Goal: Information Seeking & Learning: Learn about a topic

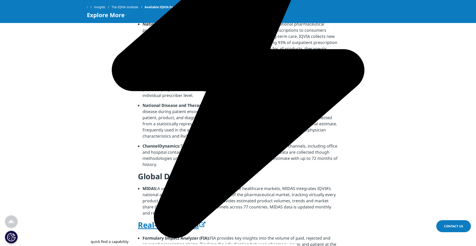
scroll to position [128, 0]
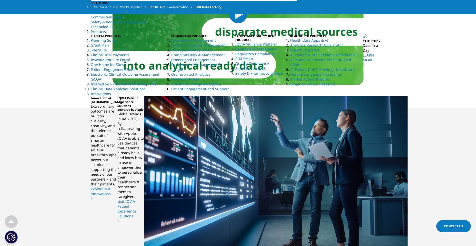
scroll to position [410, 0]
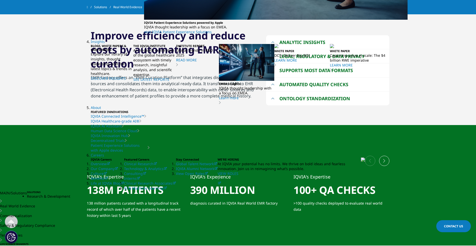
scroll to position [666, 0]
